Goal: Task Accomplishment & Management: Complete application form

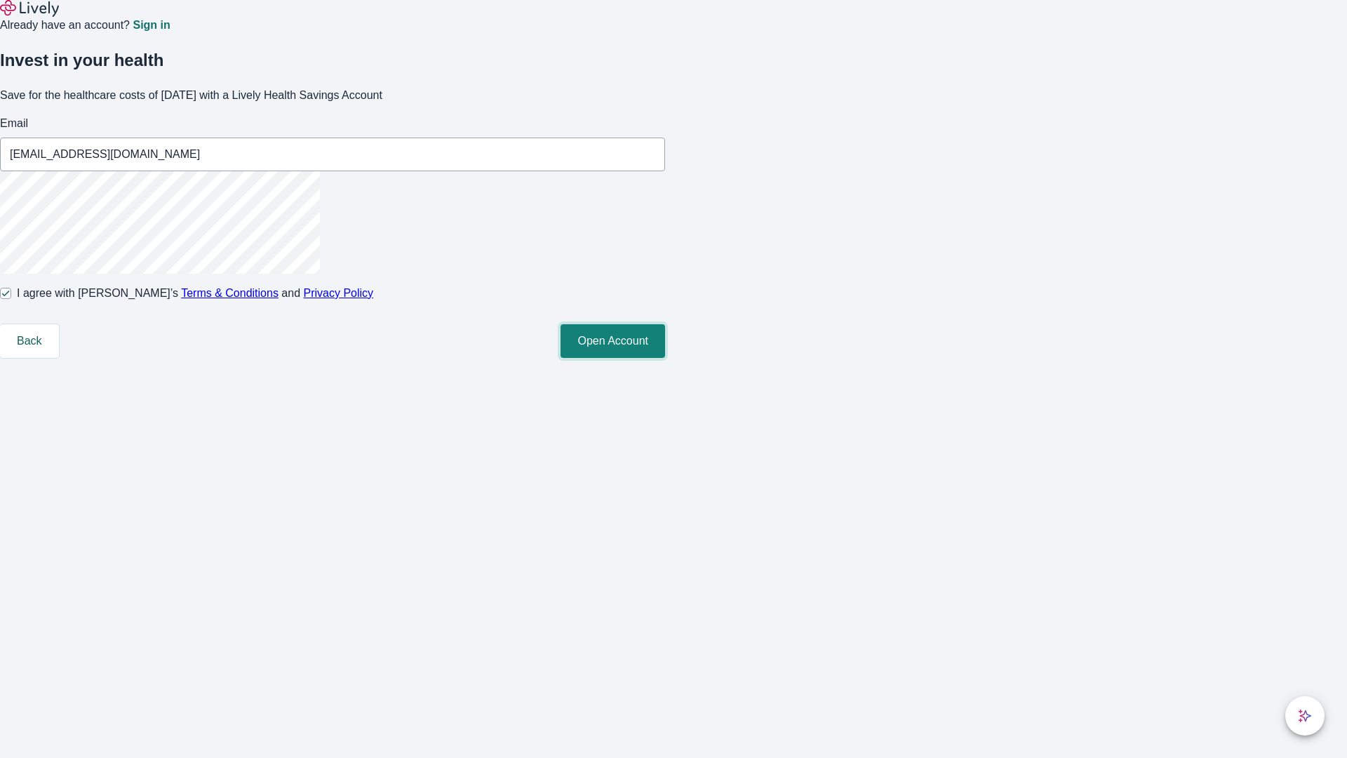
click at [665, 358] on button "Open Account" at bounding box center [613, 341] width 105 height 34
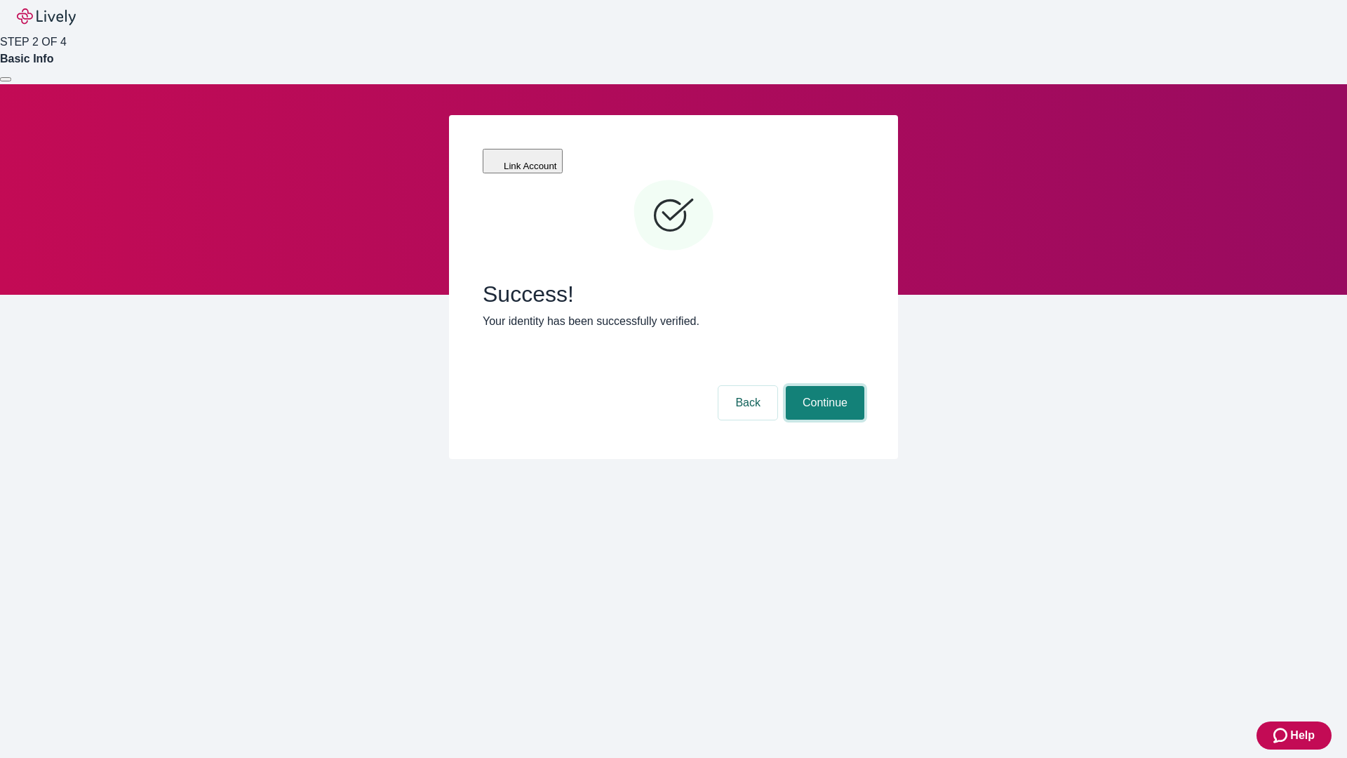
click at [823, 386] on button "Continue" at bounding box center [825, 403] width 79 height 34
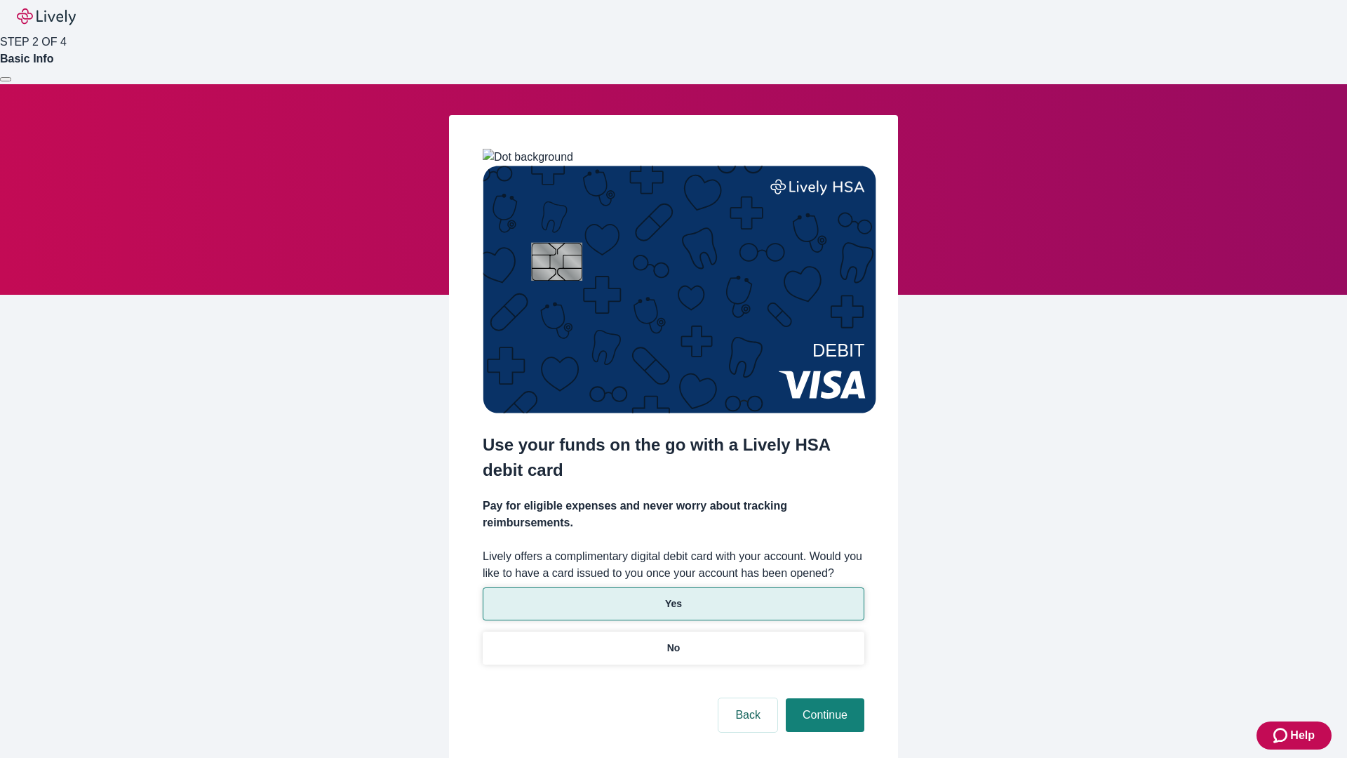
click at [673, 597] on p "Yes" at bounding box center [673, 604] width 17 height 15
click at [823, 698] on button "Continue" at bounding box center [825, 715] width 79 height 34
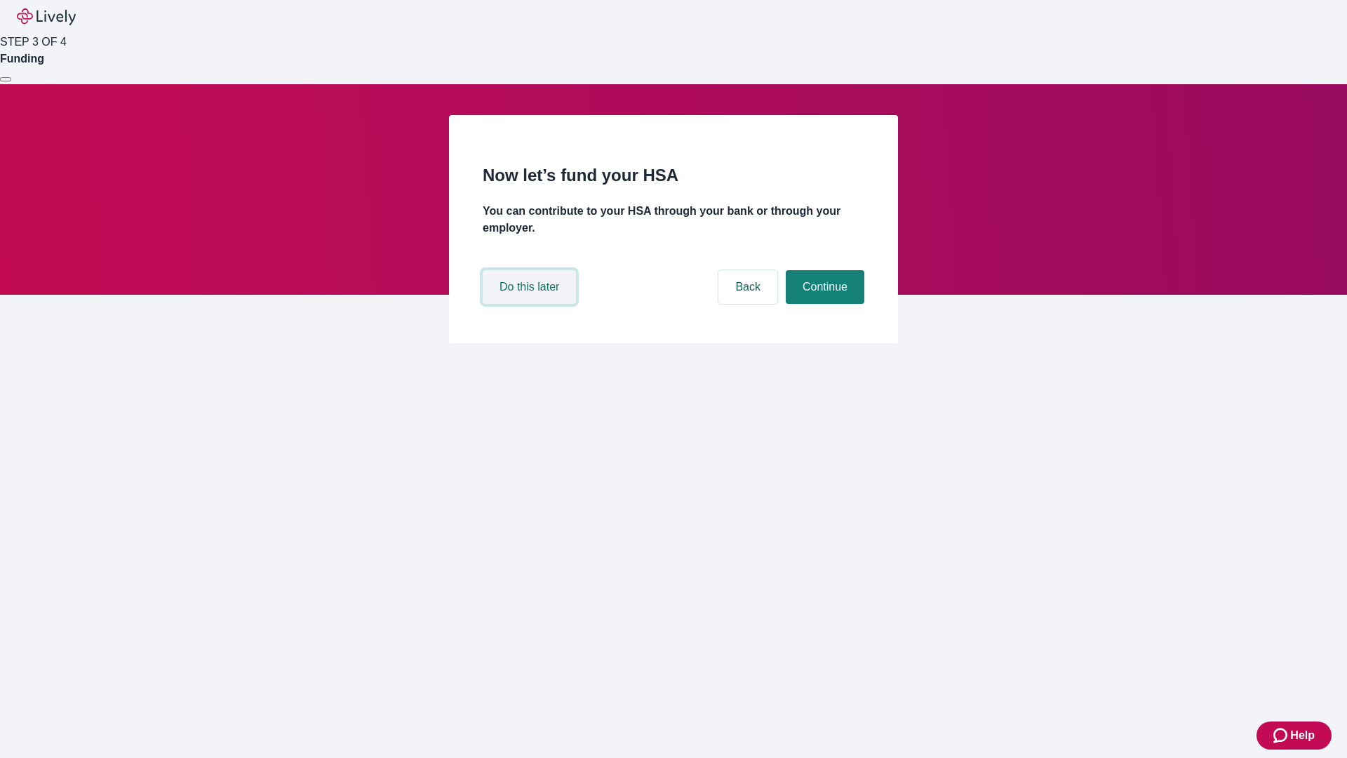
click at [531, 304] on button "Do this later" at bounding box center [529, 287] width 93 height 34
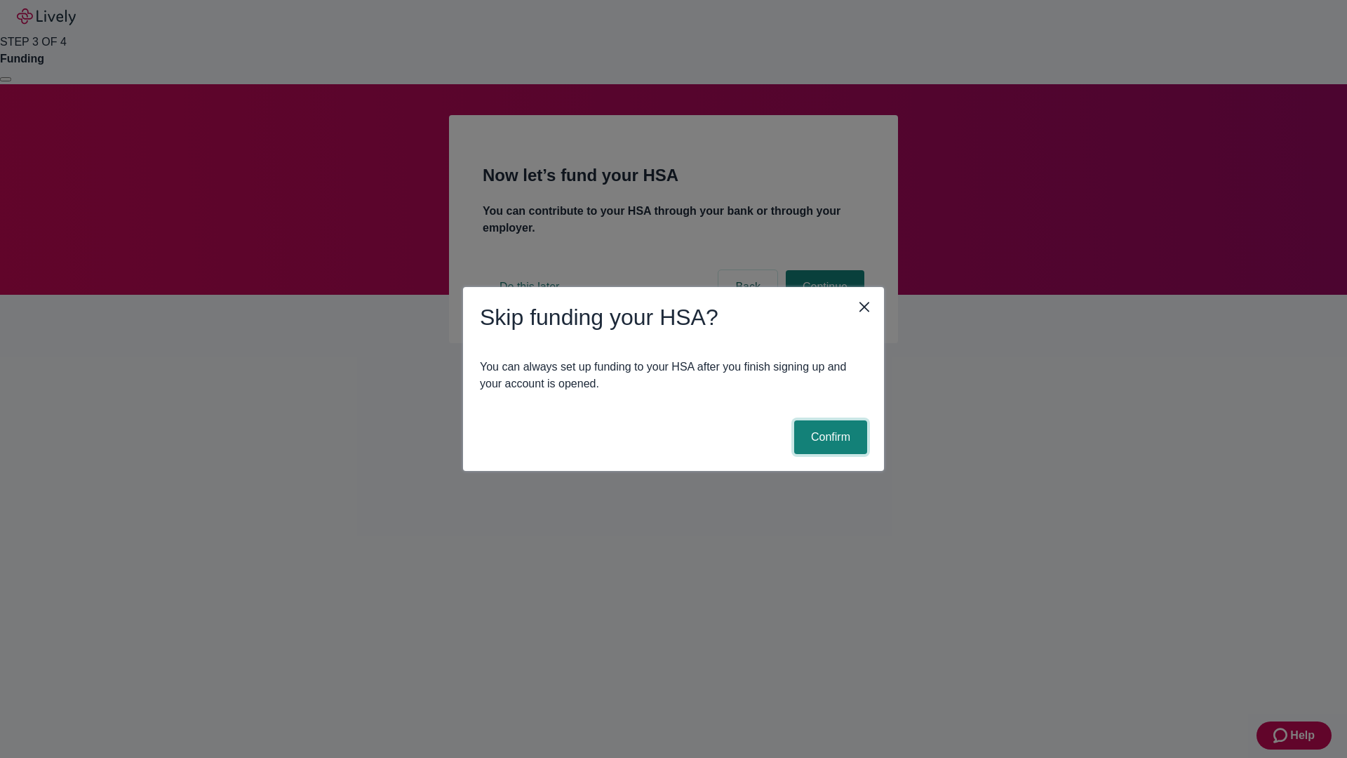
click at [829, 437] on button "Confirm" at bounding box center [830, 437] width 73 height 34
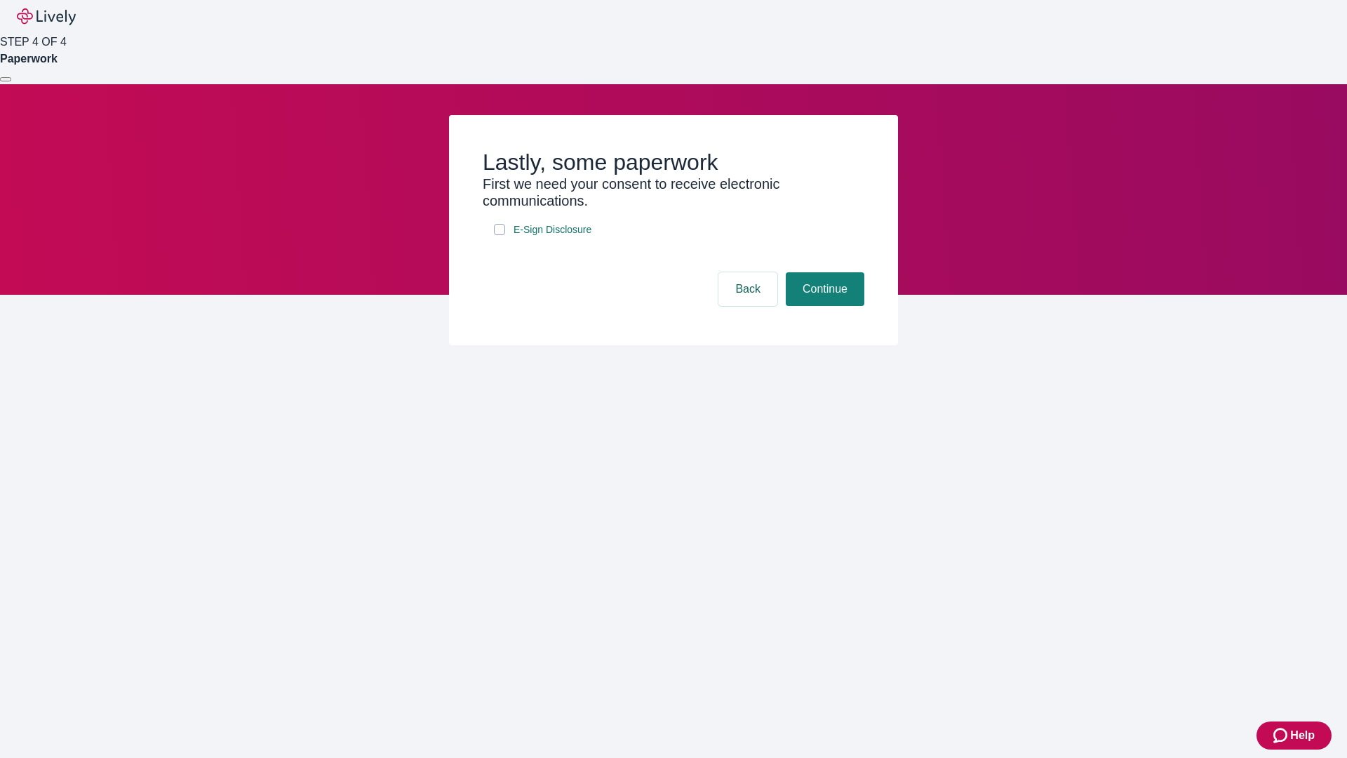
click at [500, 235] on input "E-Sign Disclosure" at bounding box center [499, 229] width 11 height 11
checkbox input "true"
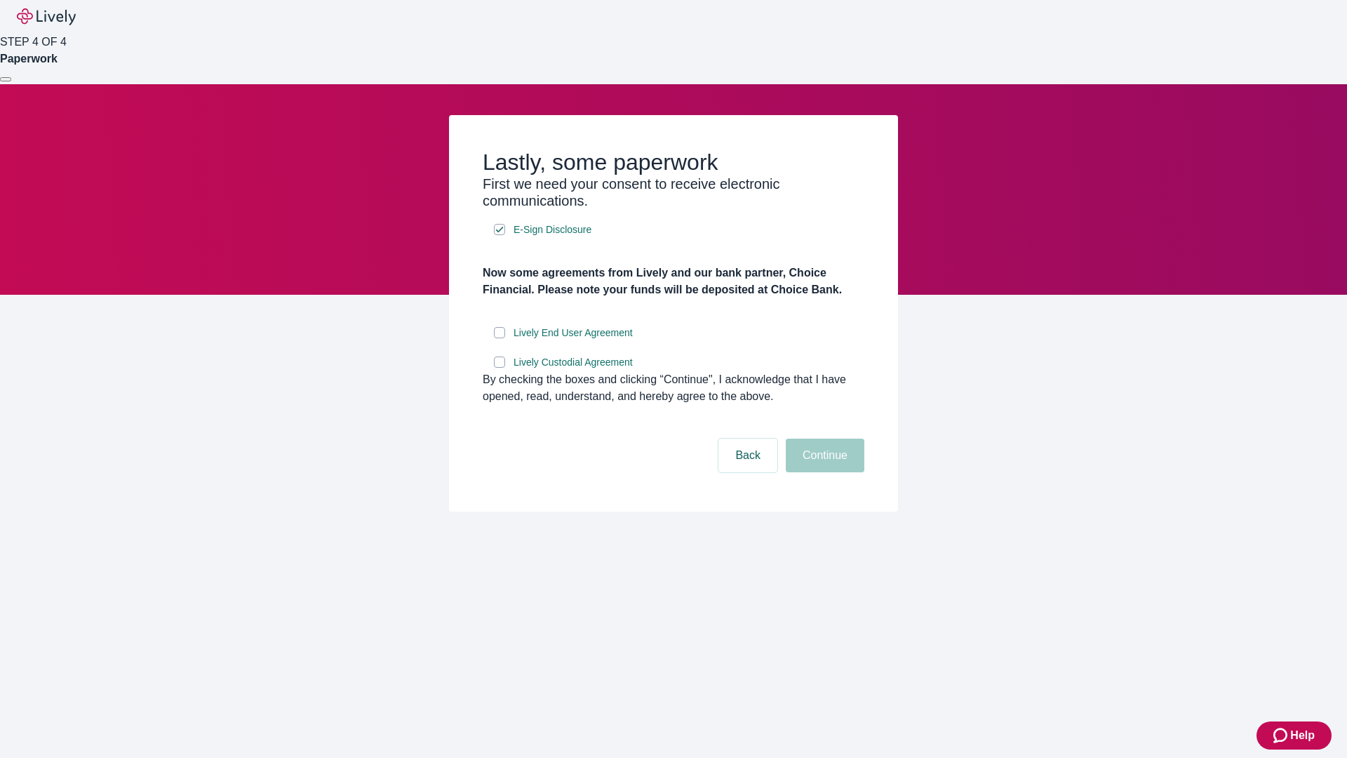
click at [500, 338] on input "Lively End User Agreement" at bounding box center [499, 332] width 11 height 11
checkbox input "true"
click at [500, 368] on input "Lively Custodial Agreement" at bounding box center [499, 362] width 11 height 11
checkbox input "true"
click at [823, 472] on button "Continue" at bounding box center [825, 456] width 79 height 34
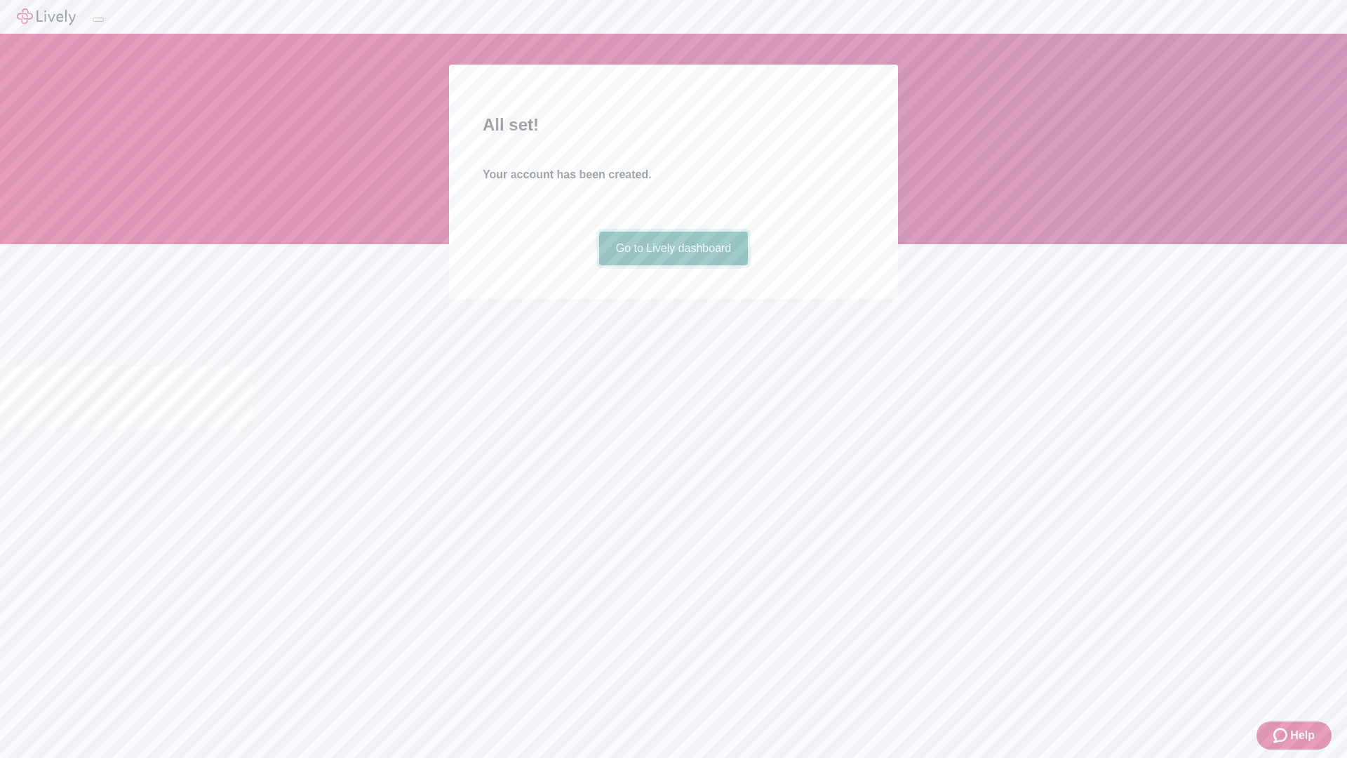
click at [673, 265] on link "Go to Lively dashboard" at bounding box center [673, 249] width 149 height 34
